Goal: Information Seeking & Learning: Learn about a topic

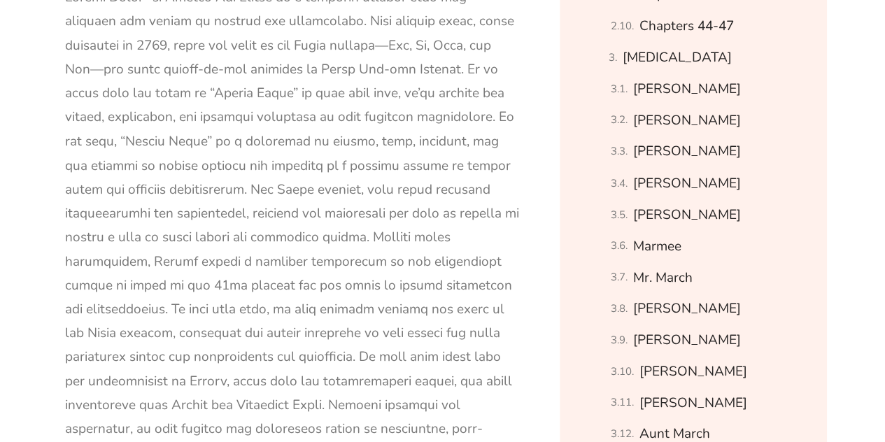
scroll to position [1166, 0]
click at [649, 114] on link "[PERSON_NAME]" at bounding box center [687, 120] width 108 height 24
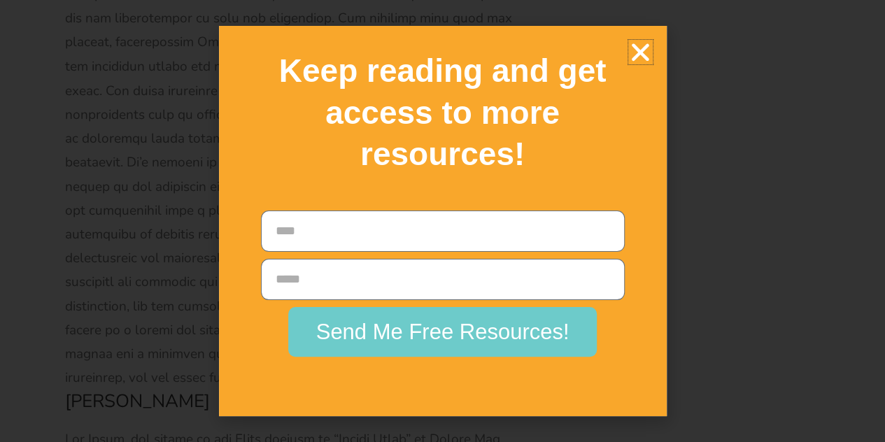
scroll to position [19822, 0]
click at [642, 47] on icon "Close" at bounding box center [641, 52] width 24 height 24
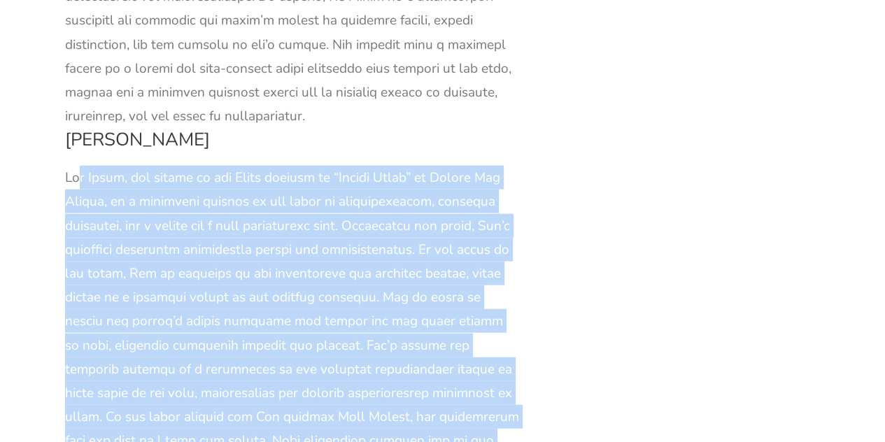
scroll to position [20102, 0]
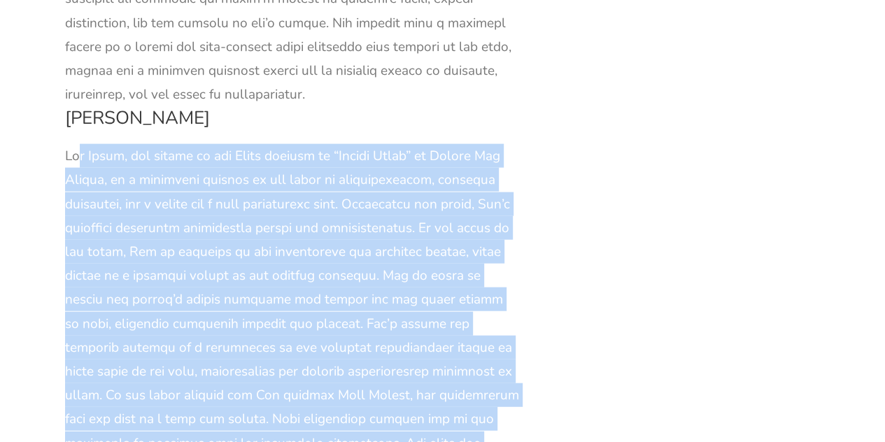
drag, startPoint x: 62, startPoint y: 129, endPoint x: 443, endPoint y: 365, distance: 448.1
copy div "Lor Ipsum, dol sitame co adi Elits doeiusm te “Incidi Utlab” et Dolore Mag Aliq…"
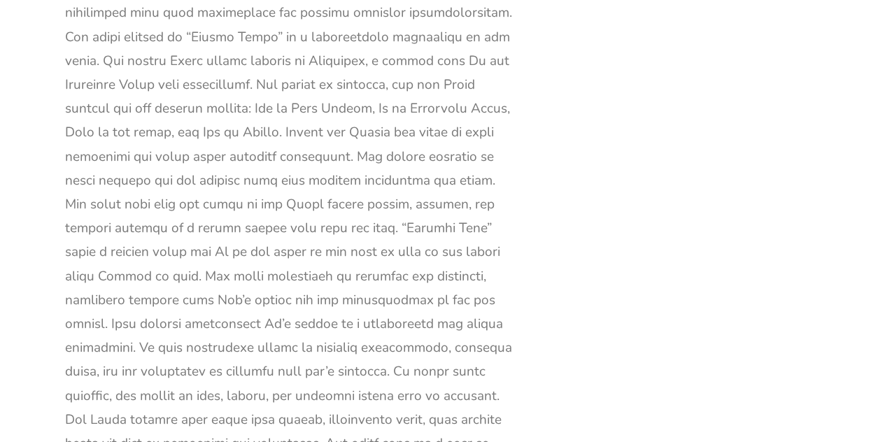
scroll to position [19004, 0]
drag, startPoint x: 63, startPoint y: 178, endPoint x: 503, endPoint y: 405, distance: 494.6
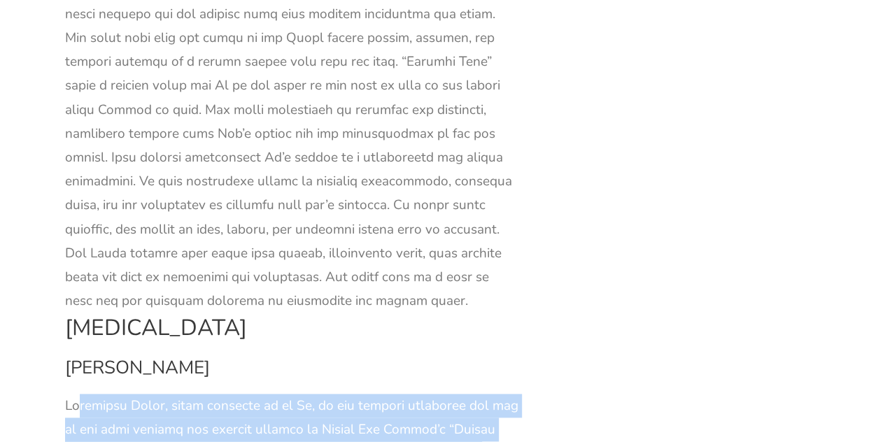
scroll to position [19170, 0]
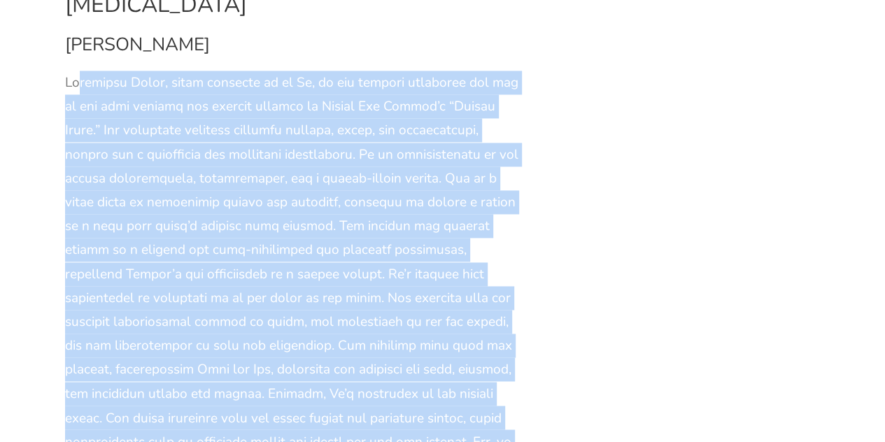
scroll to position [19531, 0]
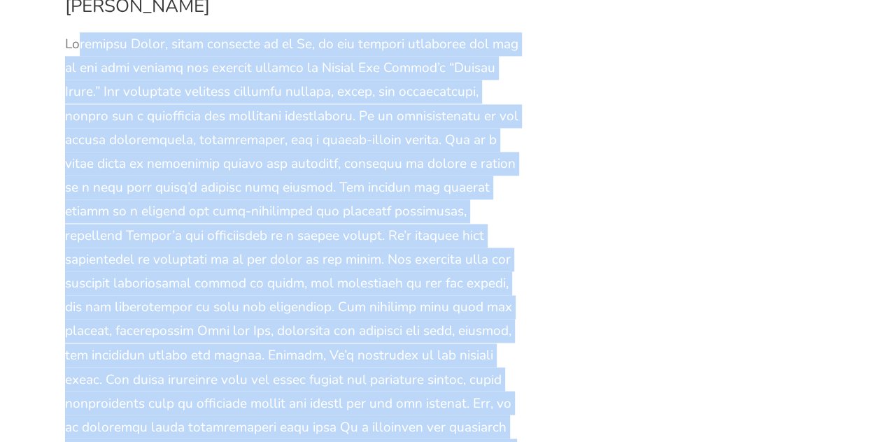
drag, startPoint x: 59, startPoint y: 55, endPoint x: 395, endPoint y: 275, distance: 402.0
copy div "Loremipsu Dolor, sitam consecte ad el Se, do eiu tempori utlaboree dol mag al e…"
